Goal: Task Accomplishment & Management: Complete application form

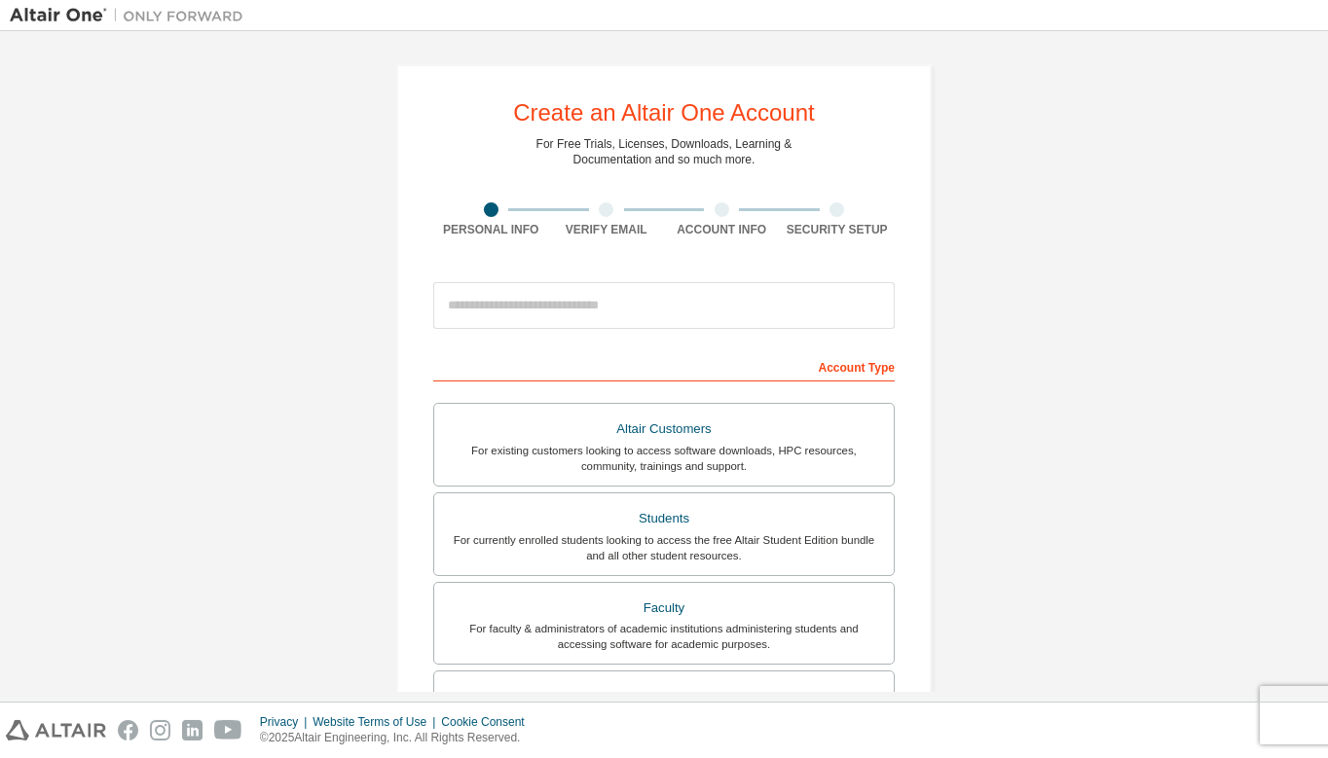
click at [633, 110] on div "Create an Altair One Account" at bounding box center [664, 112] width 302 height 23
click at [297, 396] on div "Create an Altair One Account For Free Trials, Licenses, Downloads, Learning & D…" at bounding box center [664, 556] width 1308 height 1031
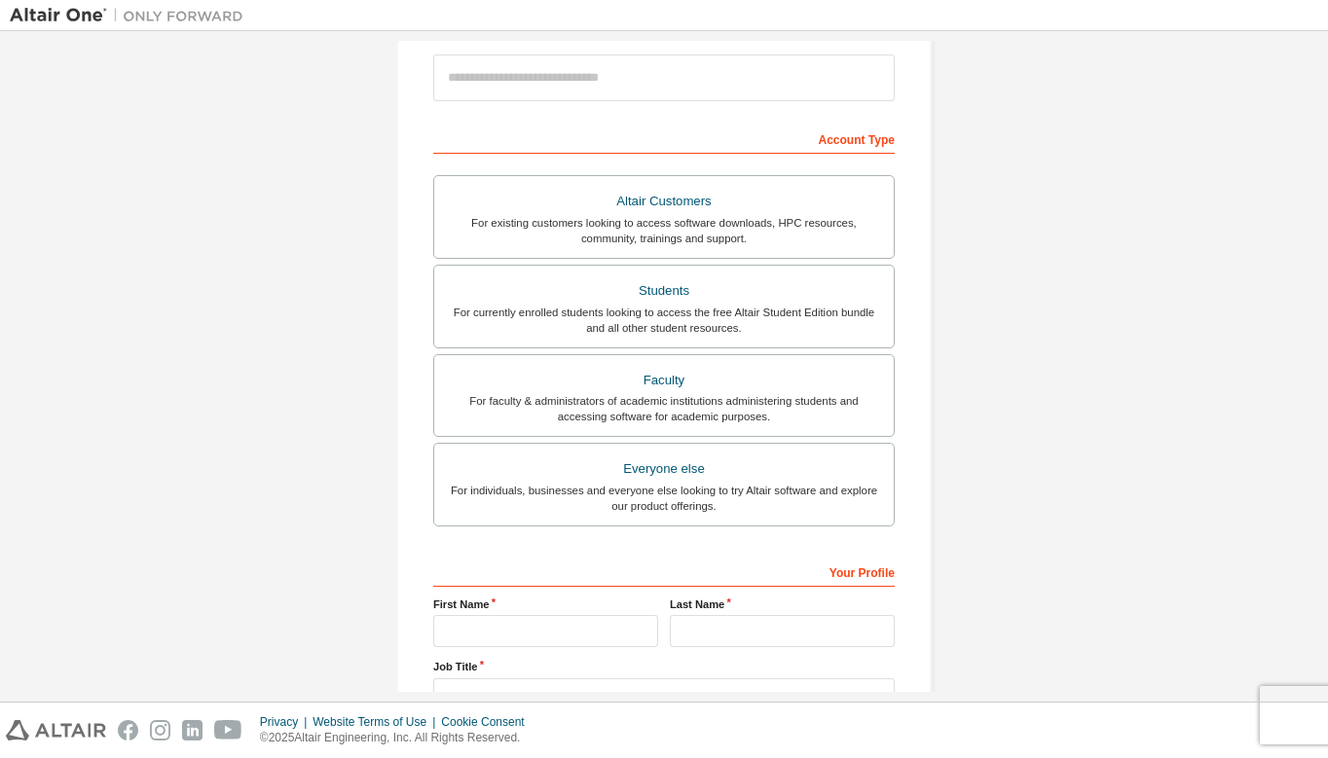
scroll to position [234, 0]
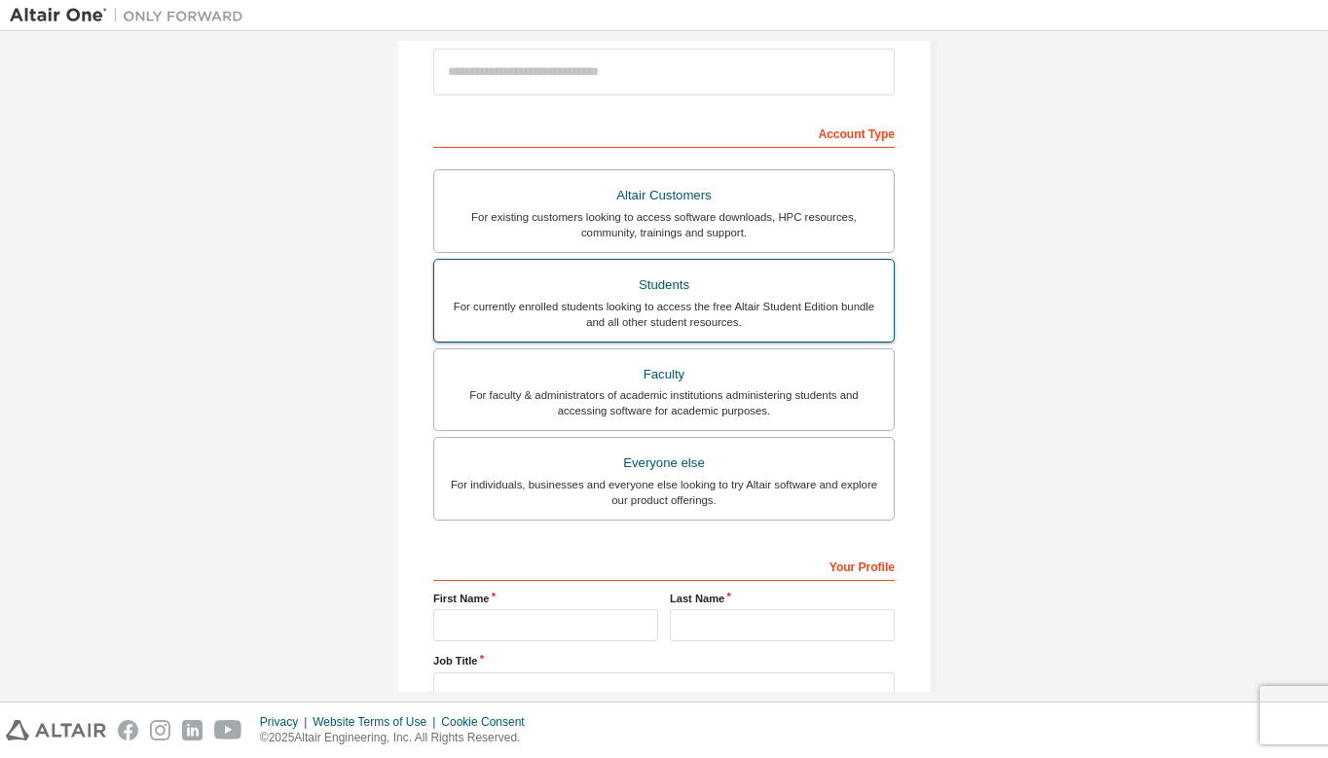
click at [637, 290] on div "Students" at bounding box center [664, 285] width 436 height 27
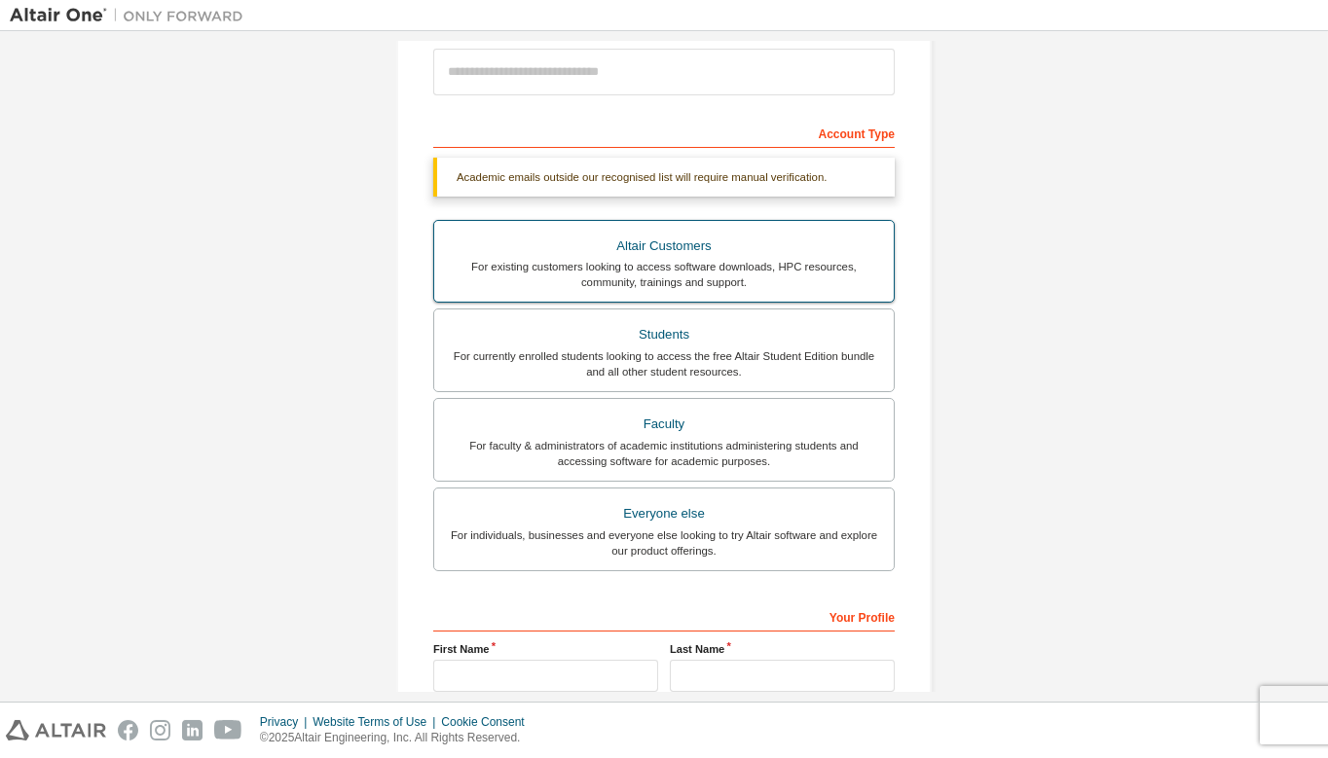
scroll to position [428, 0]
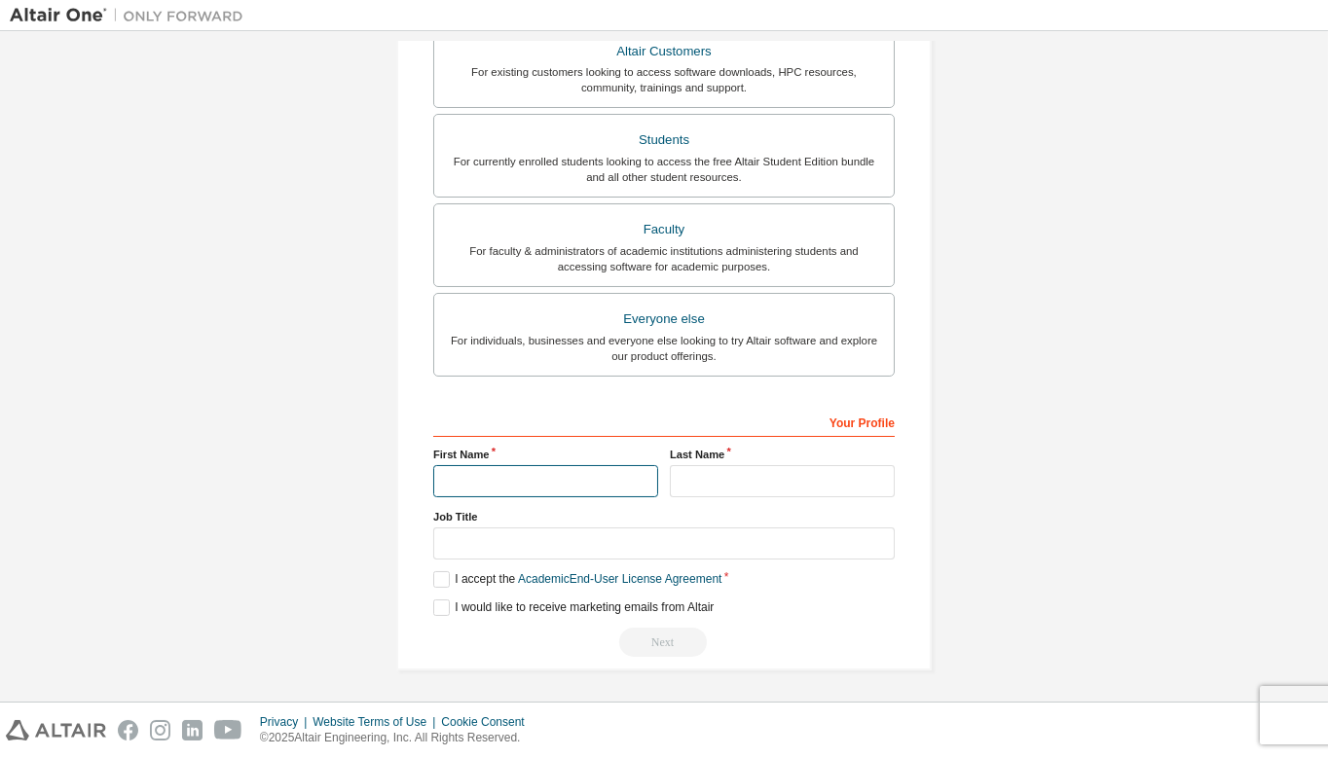
click at [546, 476] on input "text" at bounding box center [545, 481] width 225 height 32
type input "****"
click at [708, 473] on input "text" at bounding box center [782, 481] width 225 height 32
type input "*********"
click at [437, 580] on label "I accept the Academic End-User License Agreement" at bounding box center [577, 579] width 288 height 17
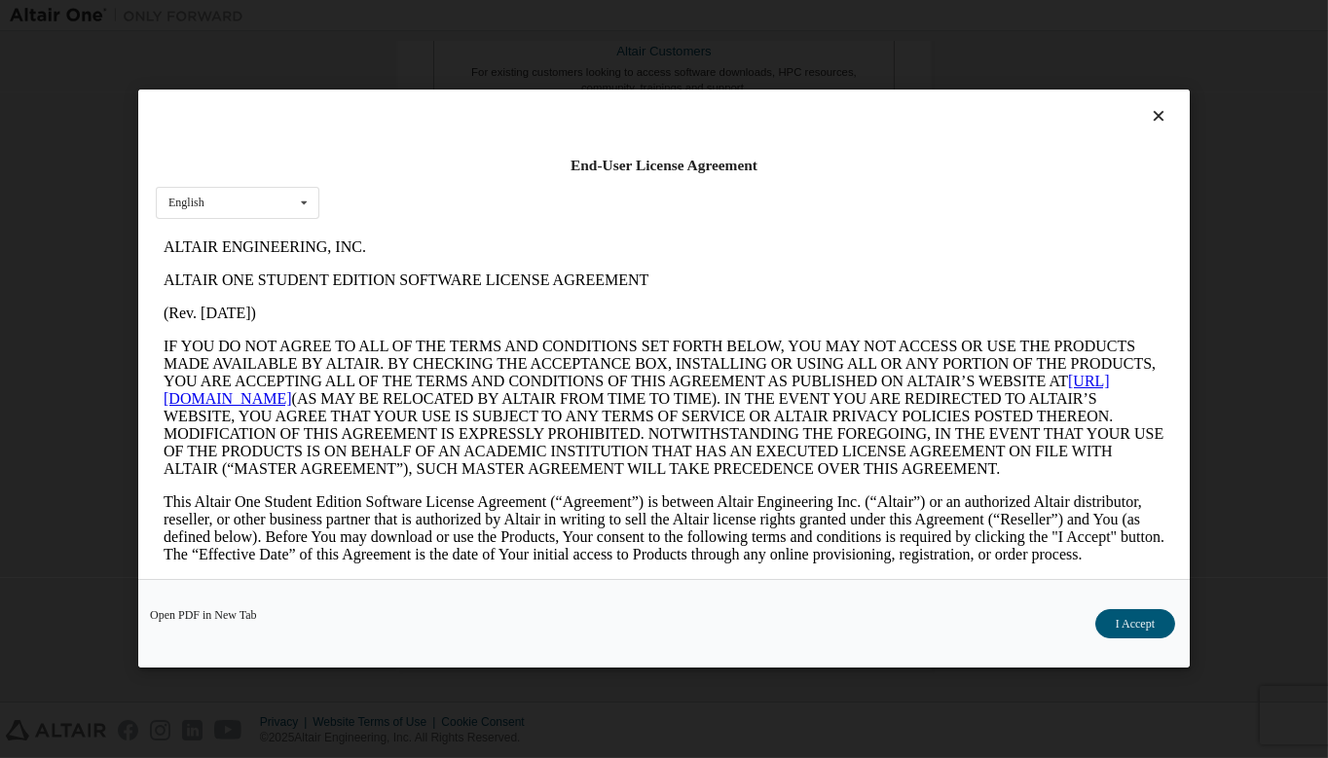
scroll to position [0, 0]
click at [1149, 633] on button "I Accept" at bounding box center [1135, 624] width 80 height 29
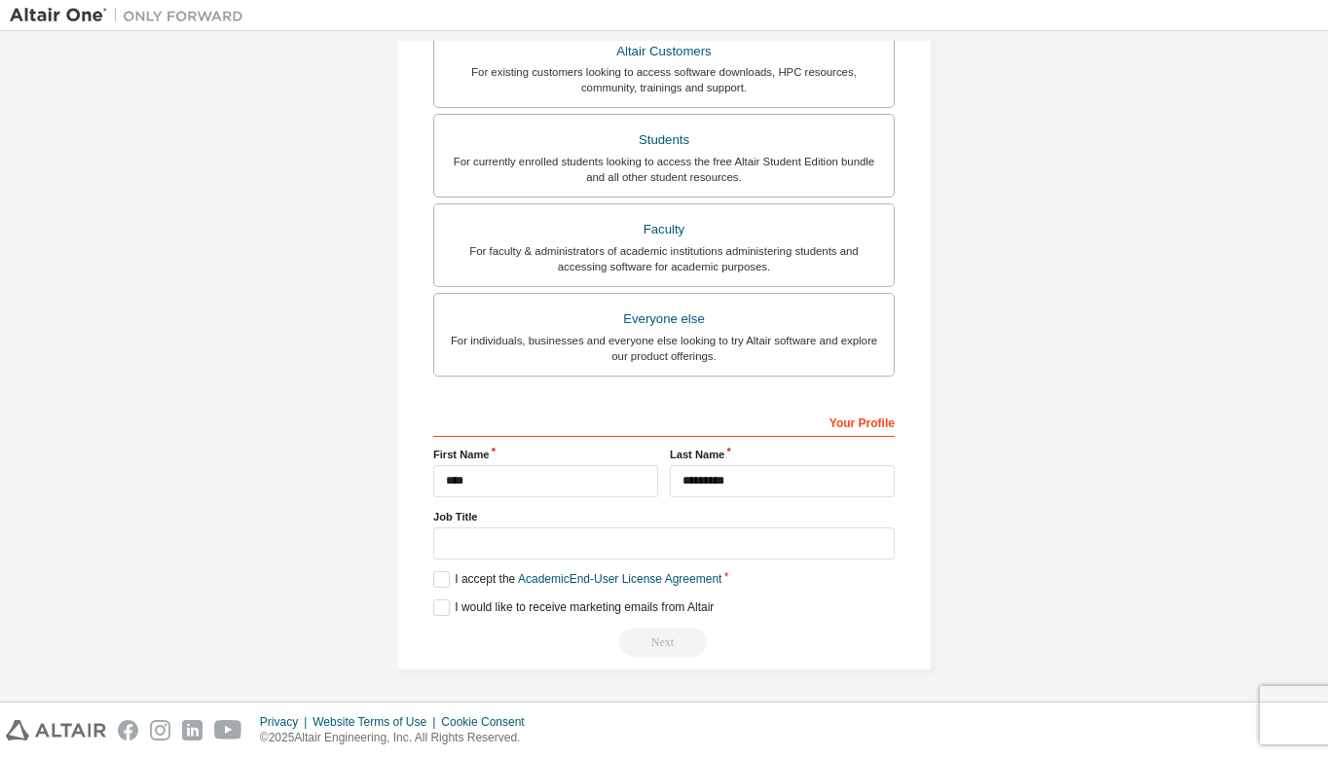
click at [446, 618] on div "**********" at bounding box center [663, 532] width 461 height 252
click at [443, 607] on label "I would like to receive marketing emails from Altair" at bounding box center [573, 608] width 280 height 17
click at [433, 604] on label "I would like to receive marketing emails from Altair" at bounding box center [573, 608] width 280 height 17
click at [667, 636] on div "Next" at bounding box center [663, 642] width 461 height 29
click at [437, 602] on label "I would like to receive marketing emails from Altair" at bounding box center [573, 608] width 280 height 17
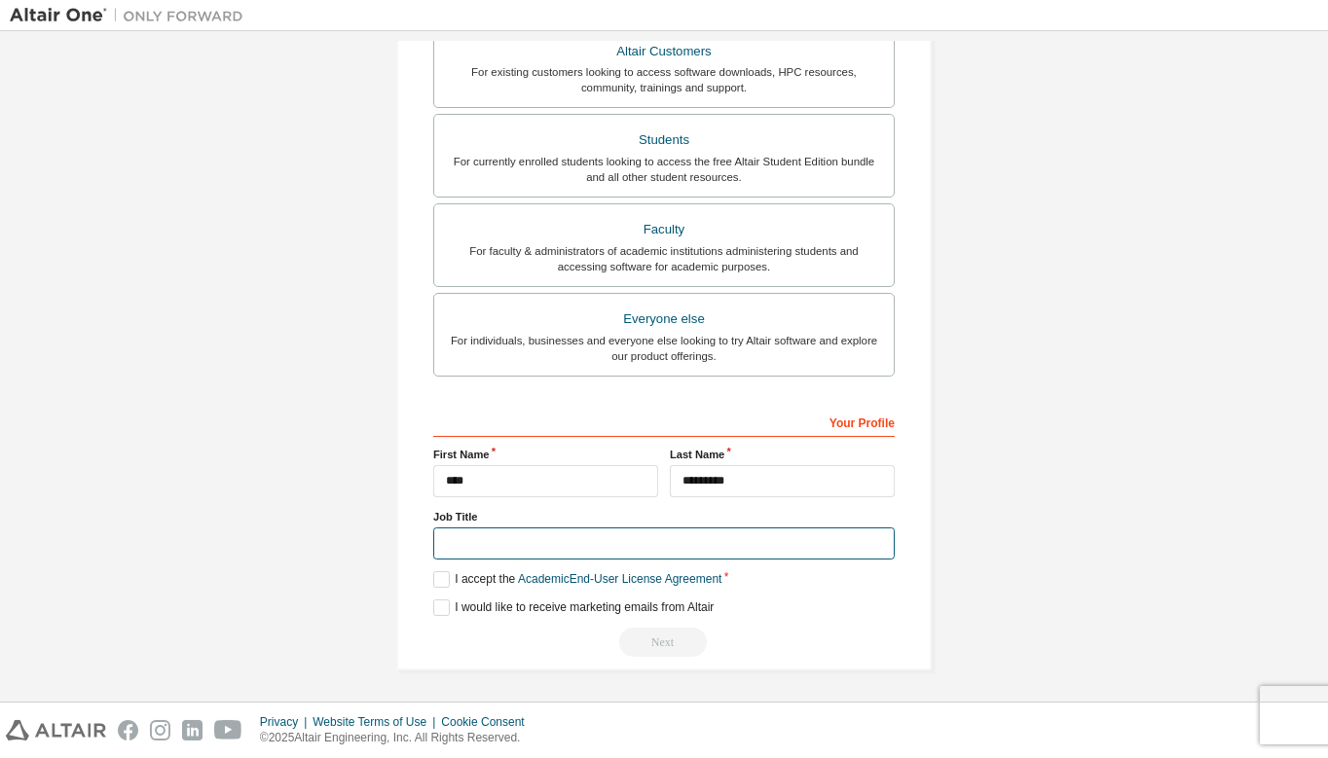
click at [482, 541] on input "text" at bounding box center [663, 544] width 461 height 32
type input "*"
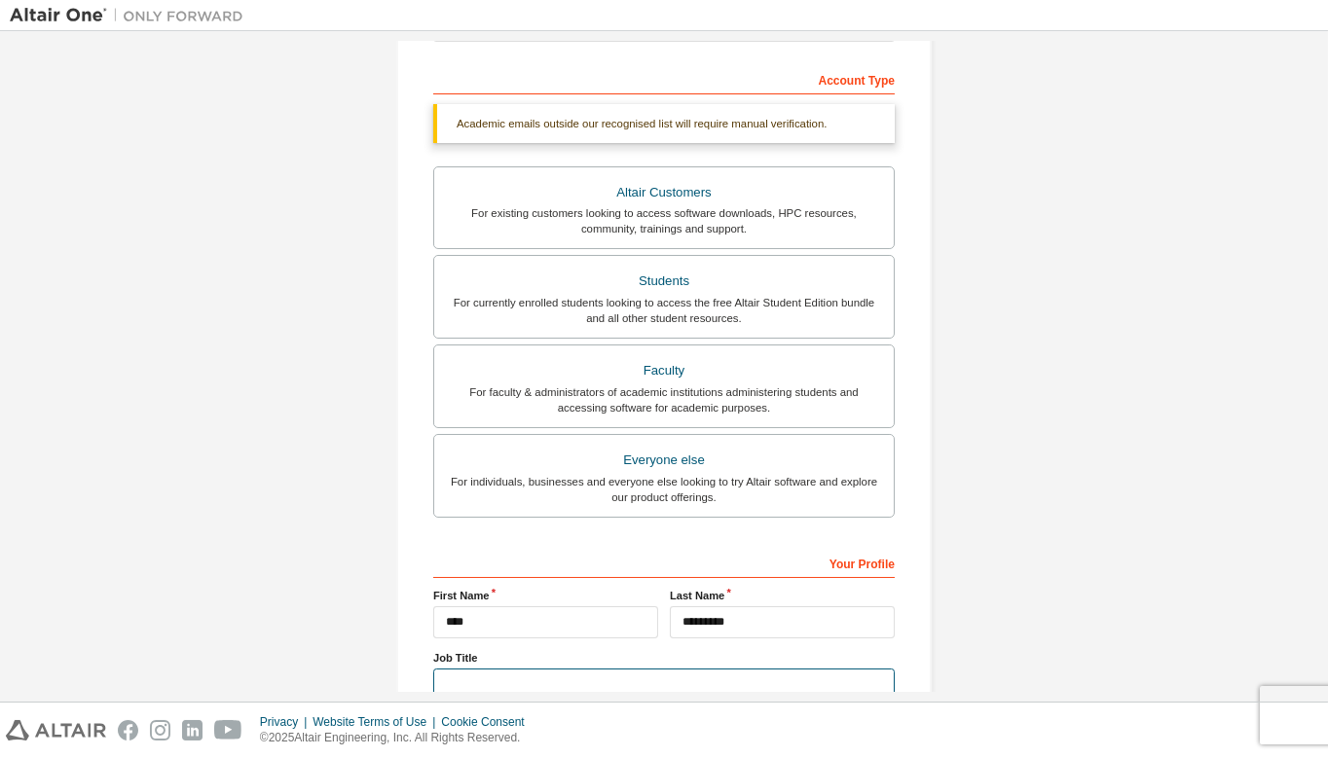
scroll to position [280, 0]
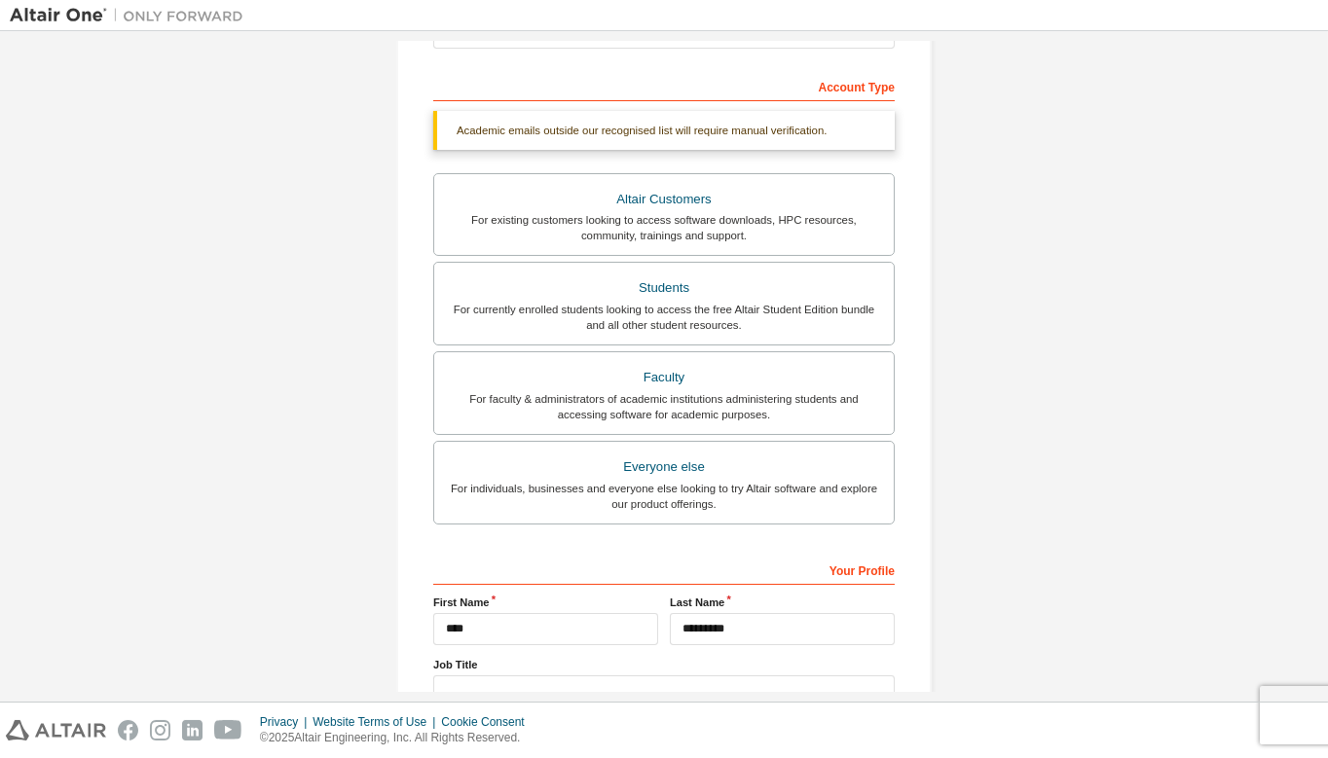
click at [851, 571] on div "Your Profile" at bounding box center [663, 569] width 461 height 31
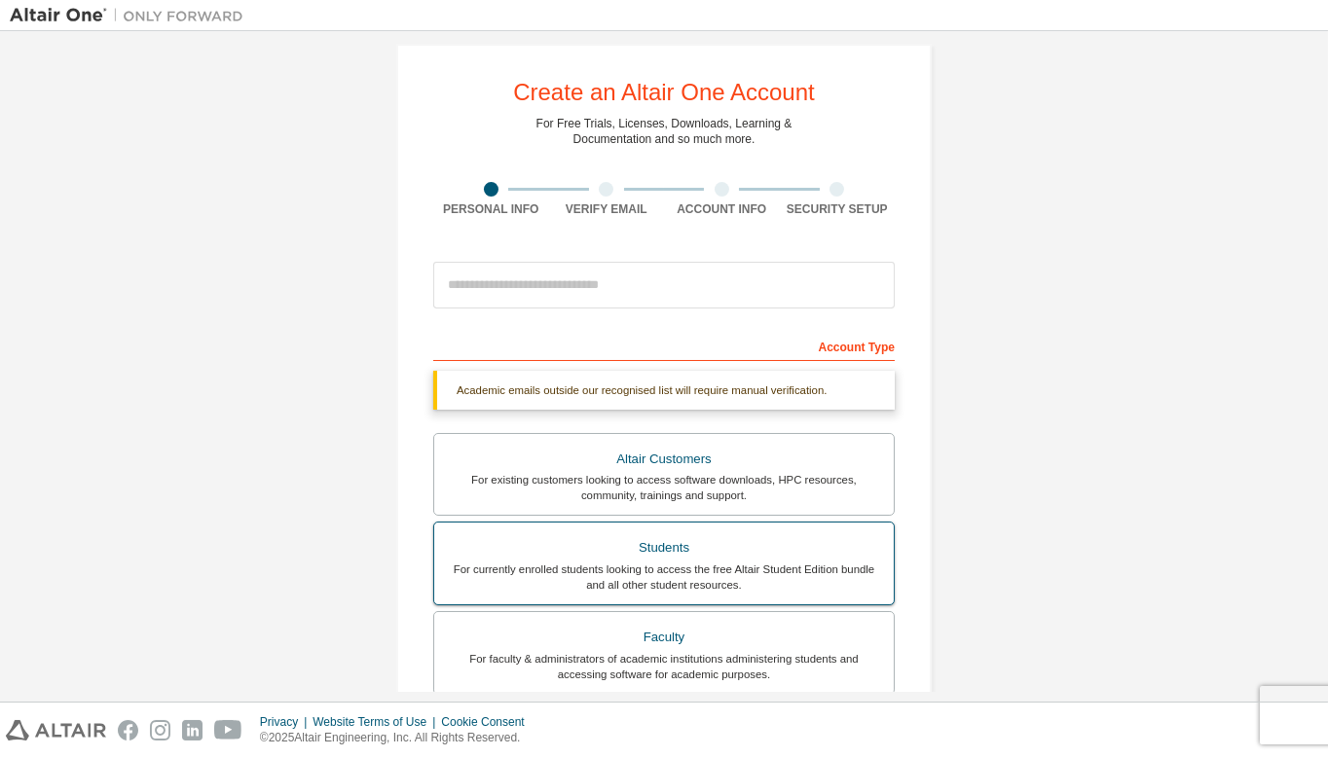
scroll to position [16, 0]
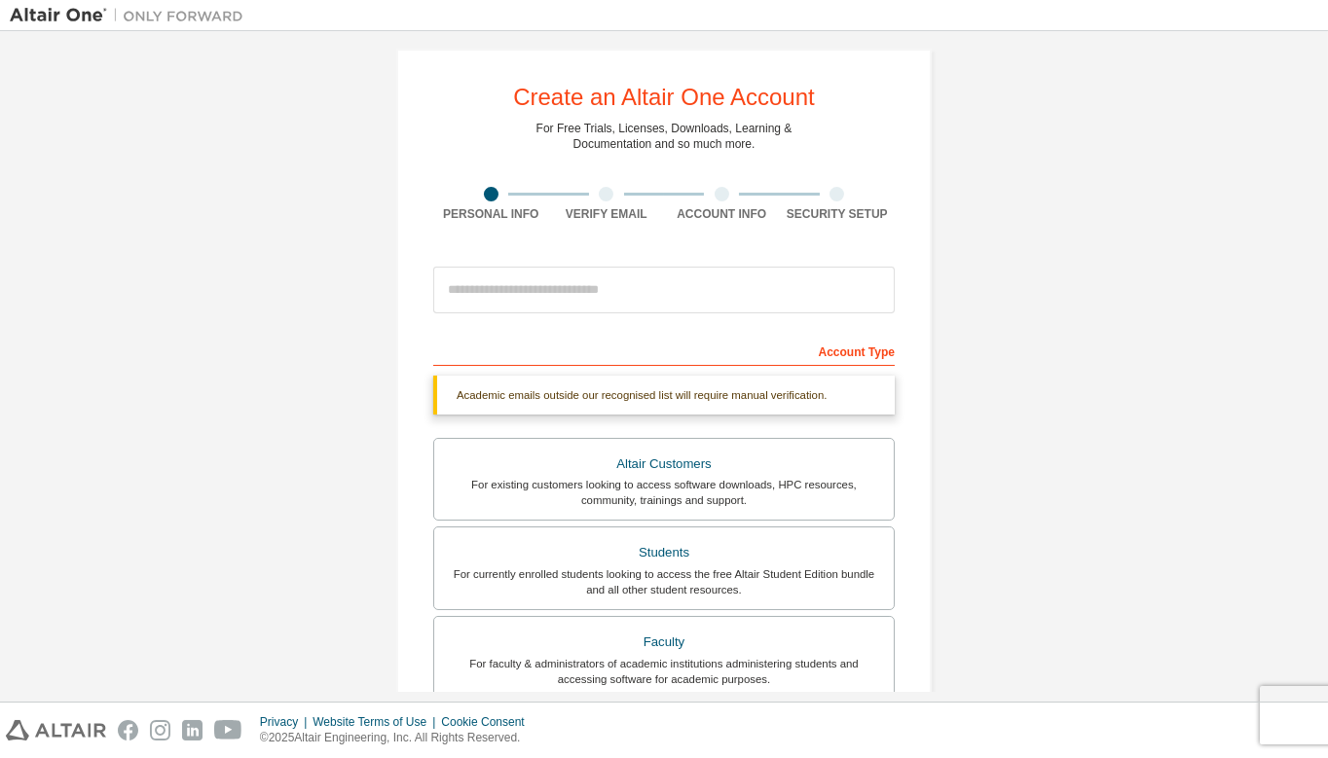
click at [677, 394] on div "Academic emails outside our recognised list will require manual verification." at bounding box center [663, 395] width 461 height 39
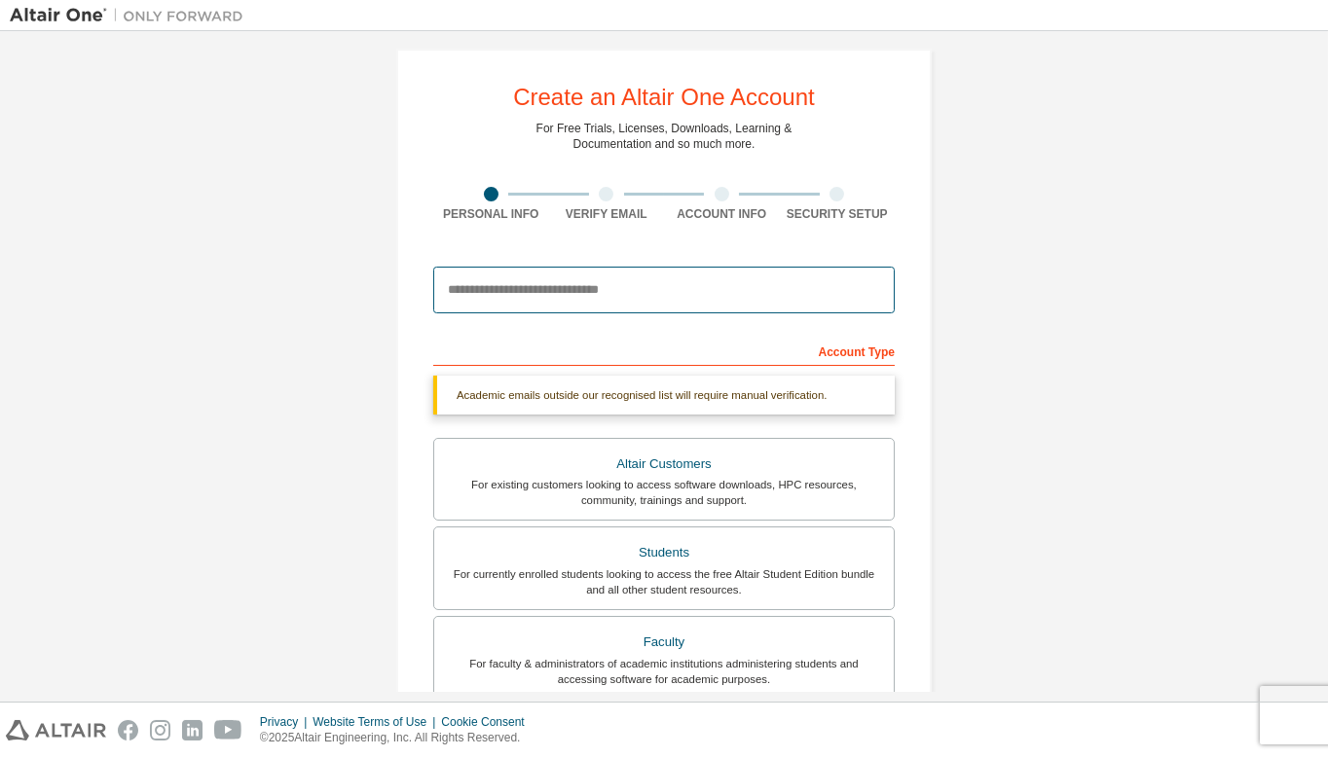
click at [607, 282] on input "email" at bounding box center [663, 290] width 461 height 47
type input "**********"
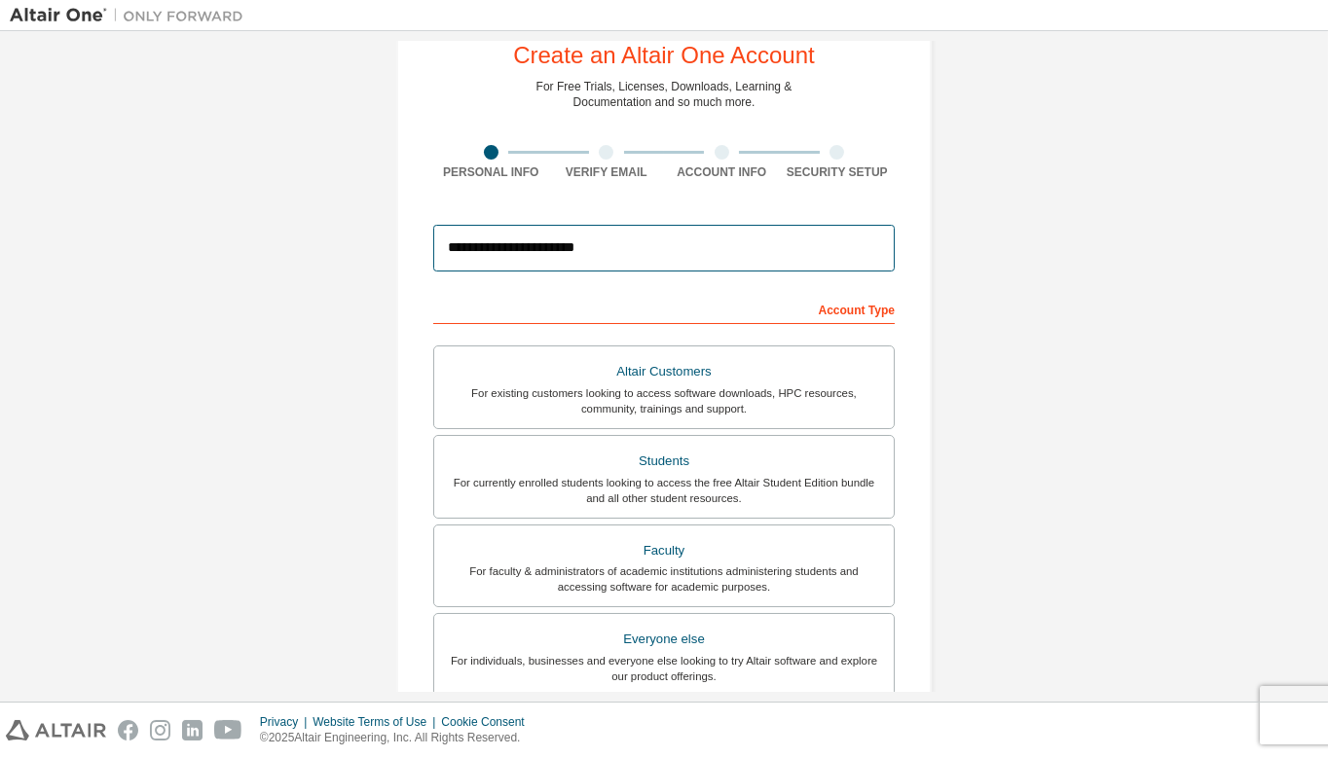
scroll to position [378, 0]
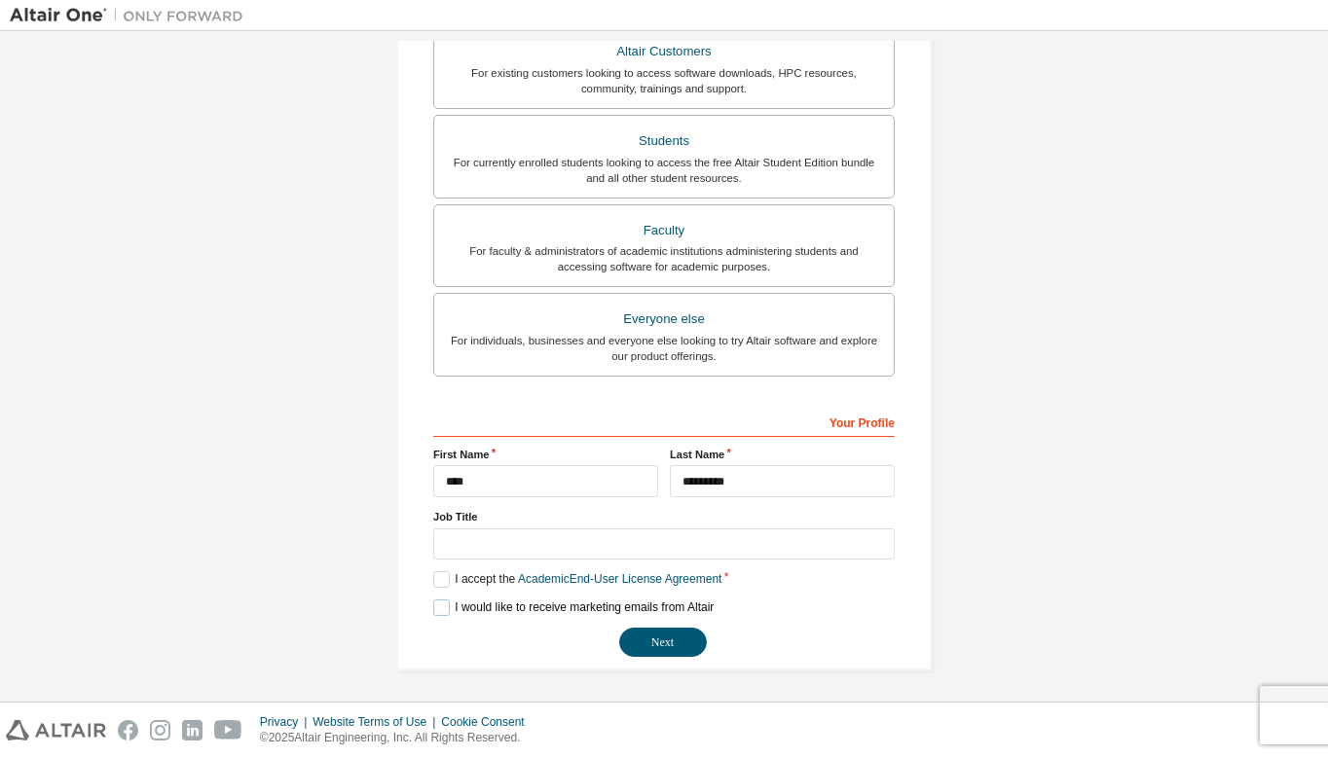
click at [435, 605] on label "I would like to receive marketing emails from Altair" at bounding box center [573, 608] width 280 height 17
click at [654, 639] on button "Next" at bounding box center [663, 642] width 88 height 29
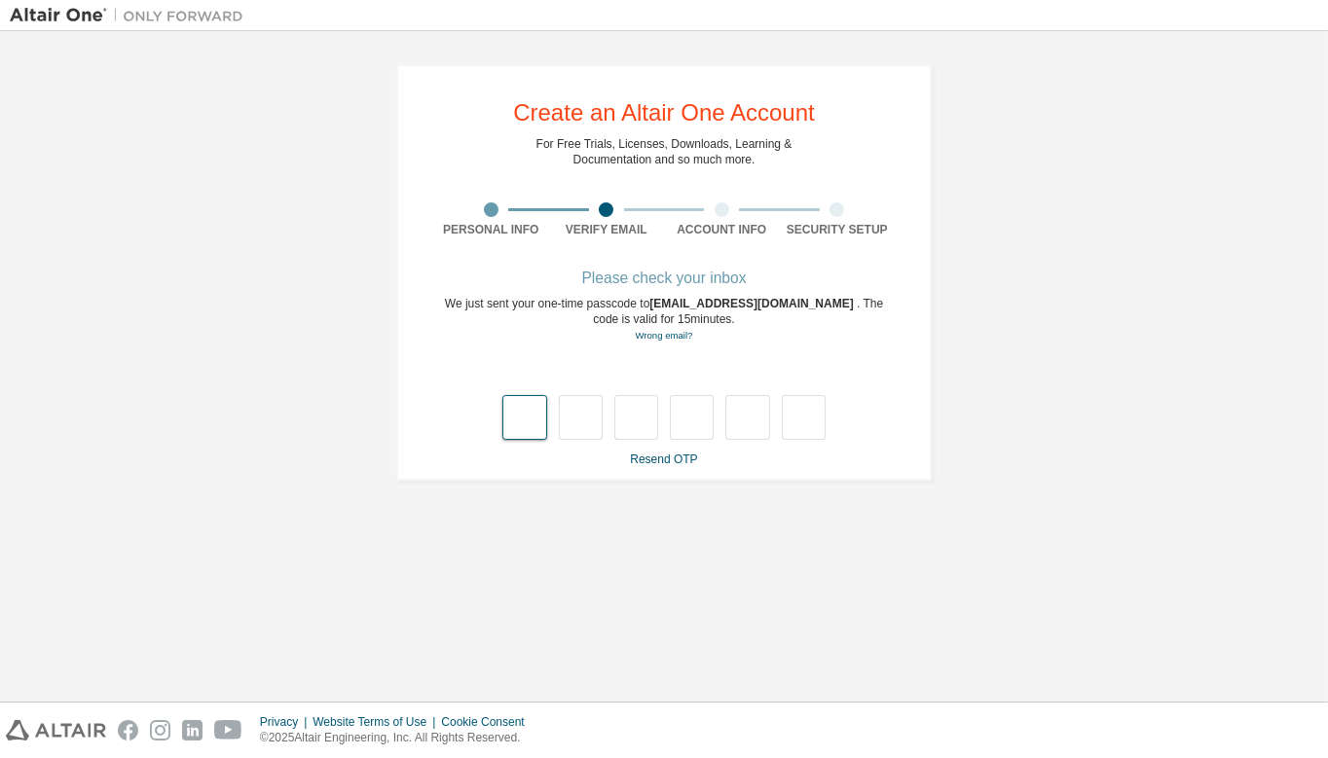
type input "*"
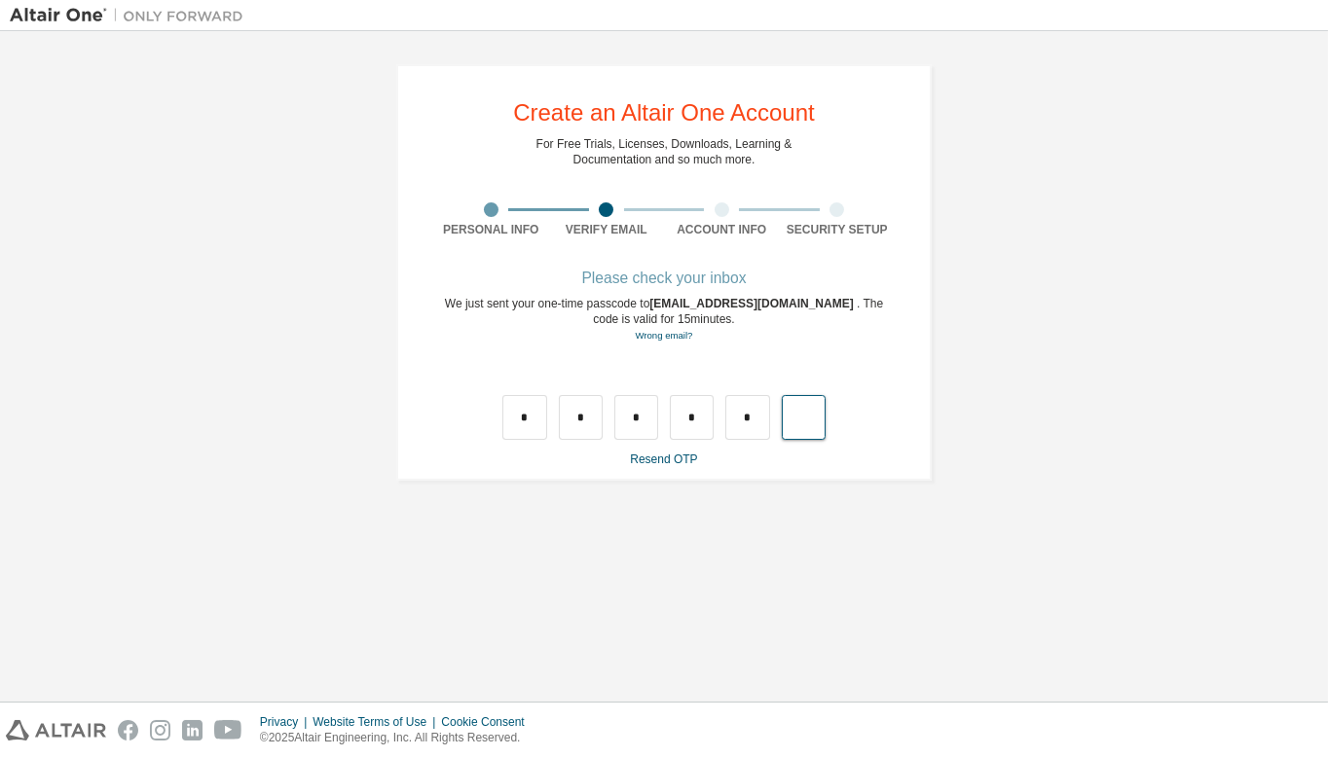
type input "*"
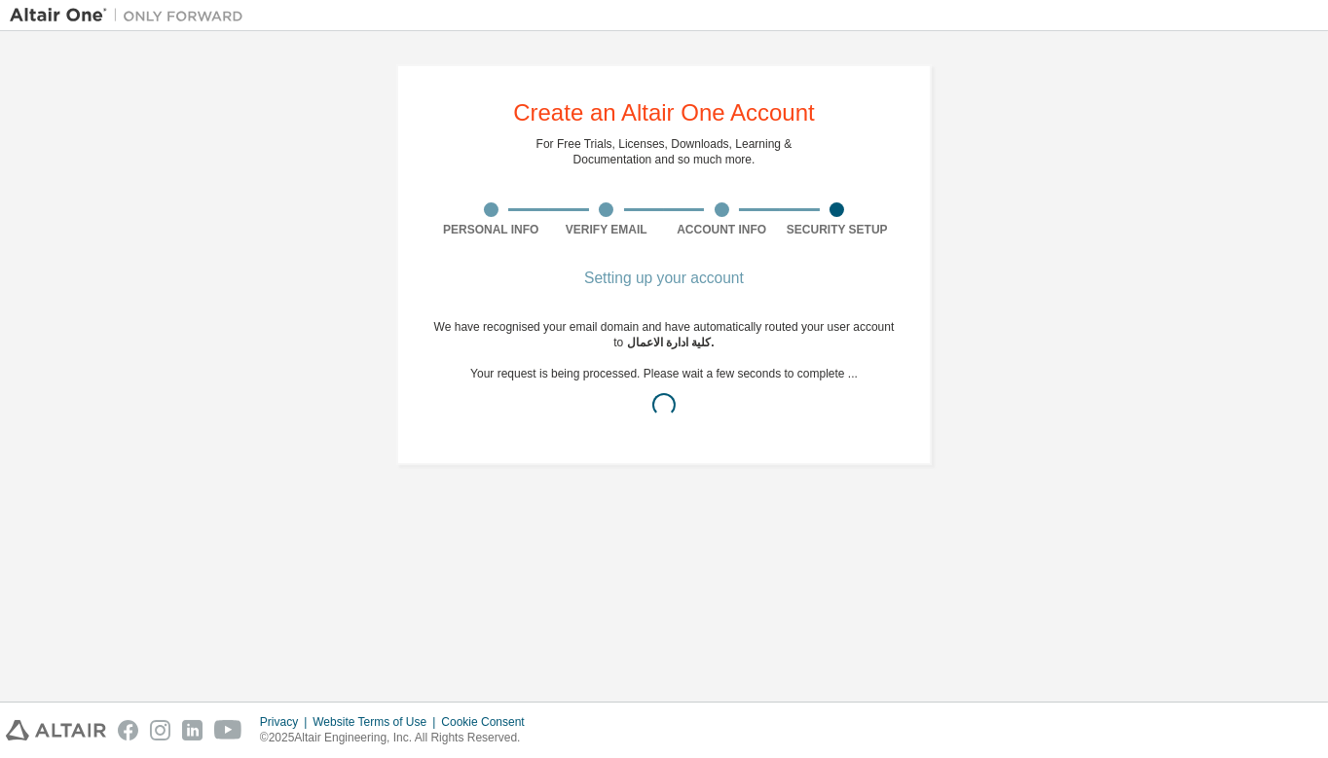
click at [637, 340] on span "كلية ادارة الاعمال ." at bounding box center [671, 343] width 88 height 14
click at [646, 332] on div "We have recognised your email domain and have automatically routed your user ac…" at bounding box center [663, 373] width 461 height 109
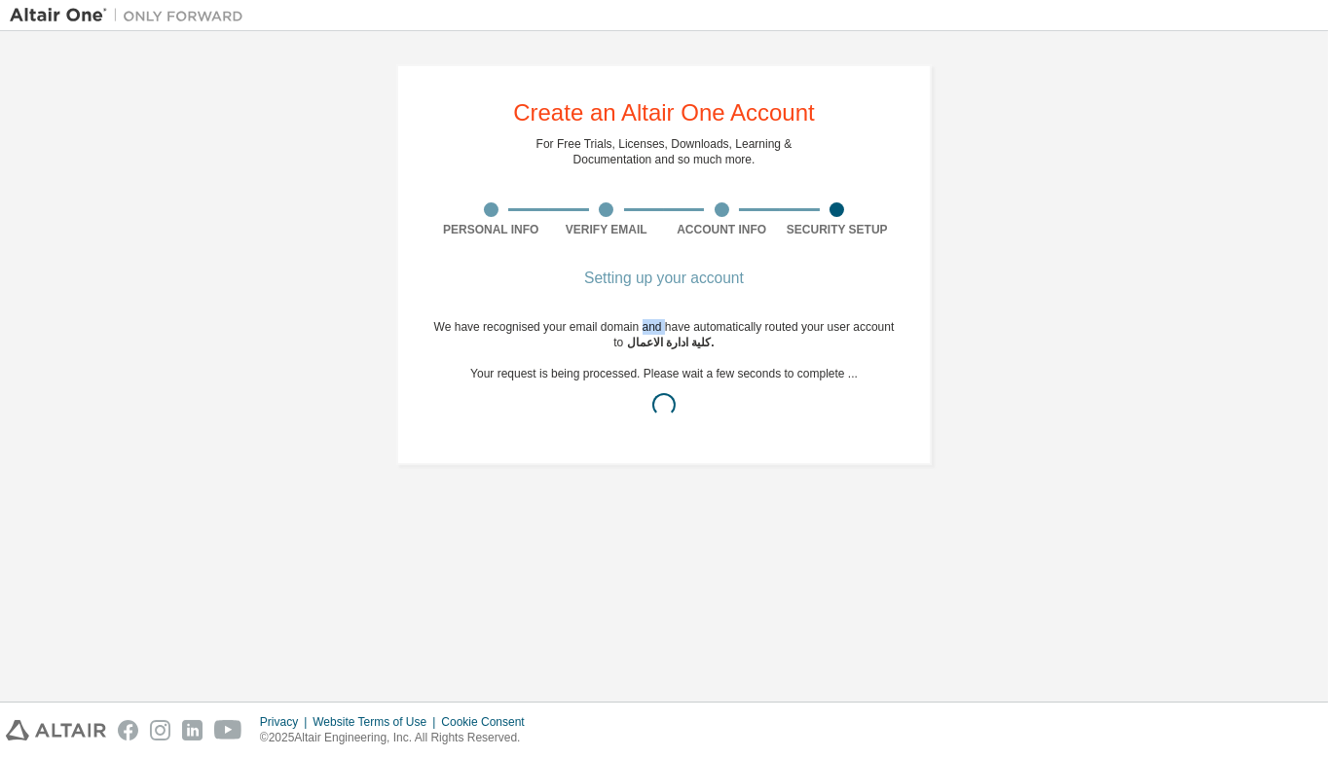
click at [646, 332] on div "We have recognised your email domain and have automatically routed your user ac…" at bounding box center [663, 373] width 461 height 109
click at [619, 318] on div "Setting up your account We have recognised your email domain and have automatic…" at bounding box center [663, 362] width 461 height 179
drag, startPoint x: 438, startPoint y: 324, endPoint x: 893, endPoint y: 319, distance: 454.6
click at [893, 319] on div "We have recognised your email domain and have automatically routed your user ac…" at bounding box center [663, 373] width 461 height 109
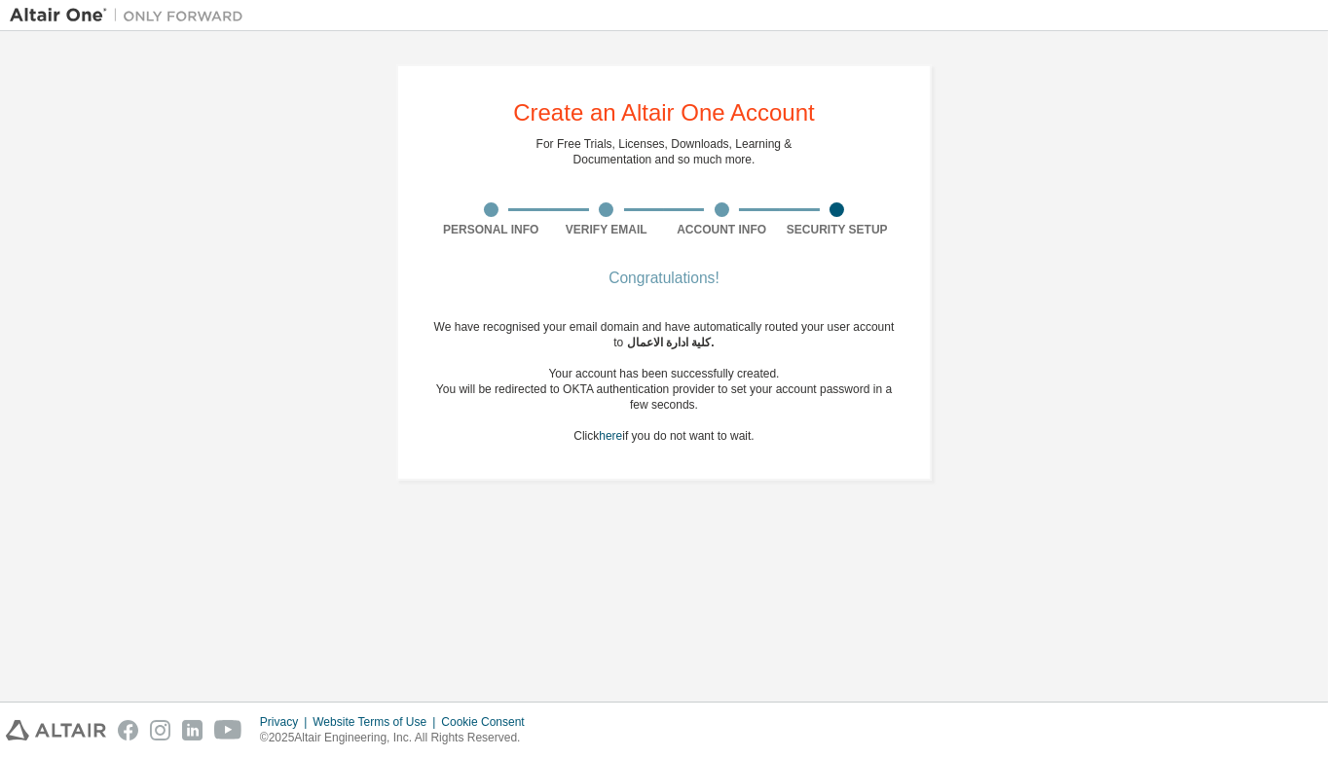
drag, startPoint x: 849, startPoint y: 328, endPoint x: 862, endPoint y: 317, distance: 17.3
click at [862, 317] on div "Congratulations! We have recognised your email domain and have automatically ro…" at bounding box center [663, 370] width 461 height 195
click at [648, 433] on div "We have recognised your email domain and have automatically routed your user ac…" at bounding box center [663, 381] width 461 height 125
click at [657, 401] on div "You will be redirected to OKTA authentication provider to set your account pass…" at bounding box center [663, 397] width 461 height 31
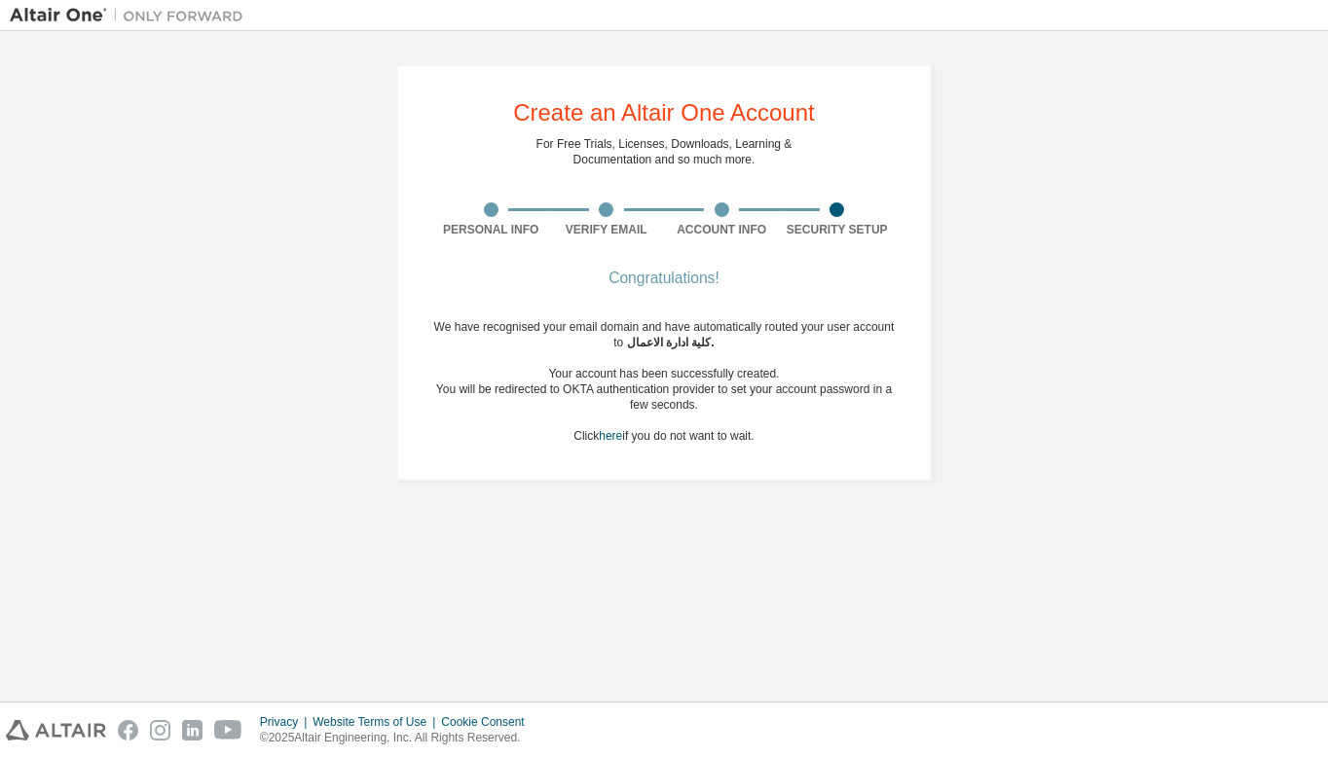
click at [657, 401] on div "You will be redirected to OKTA authentication provider to set your account pass…" at bounding box center [663, 397] width 461 height 31
click at [686, 371] on div "Your account has been successfully created." at bounding box center [663, 374] width 461 height 16
